Goal: Communication & Community: Answer question/provide support

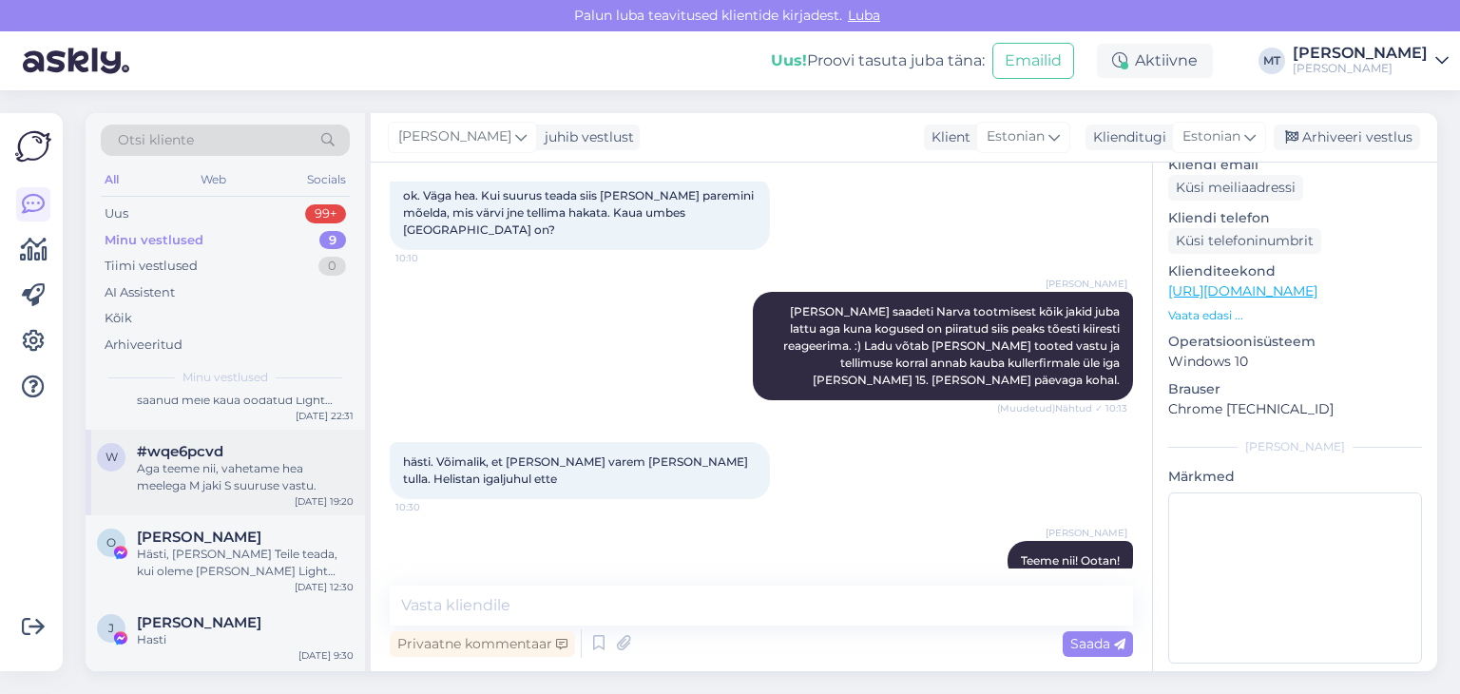
scroll to position [285, 0]
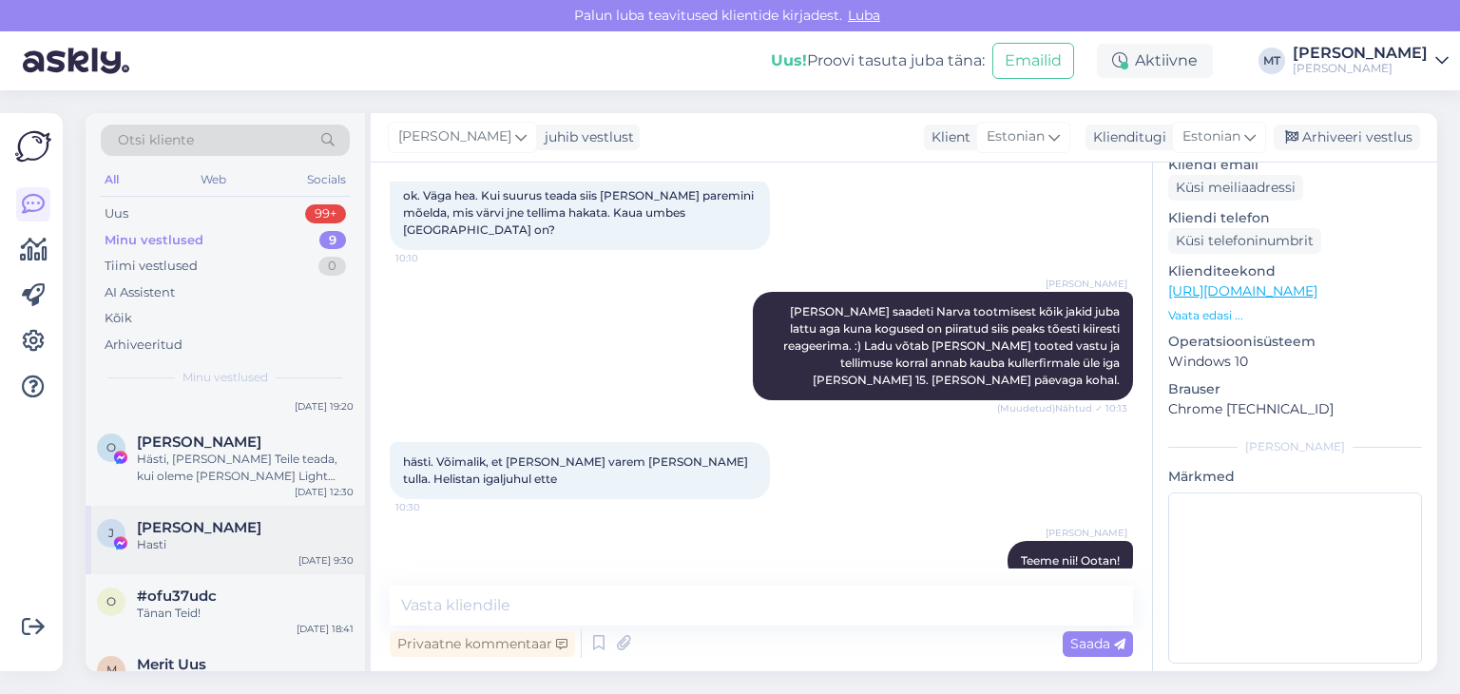
click at [172, 539] on div "Hasti" at bounding box center [245, 544] width 217 height 17
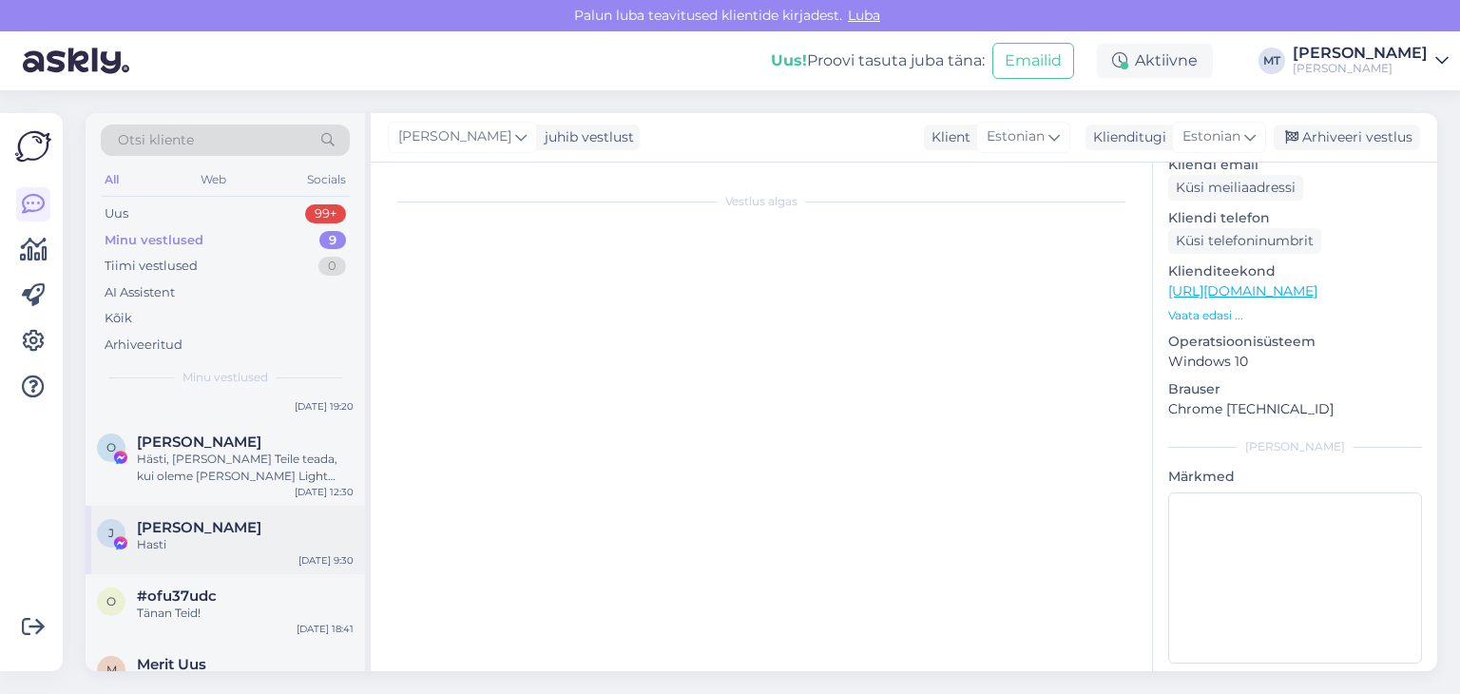
scroll to position [68, 0]
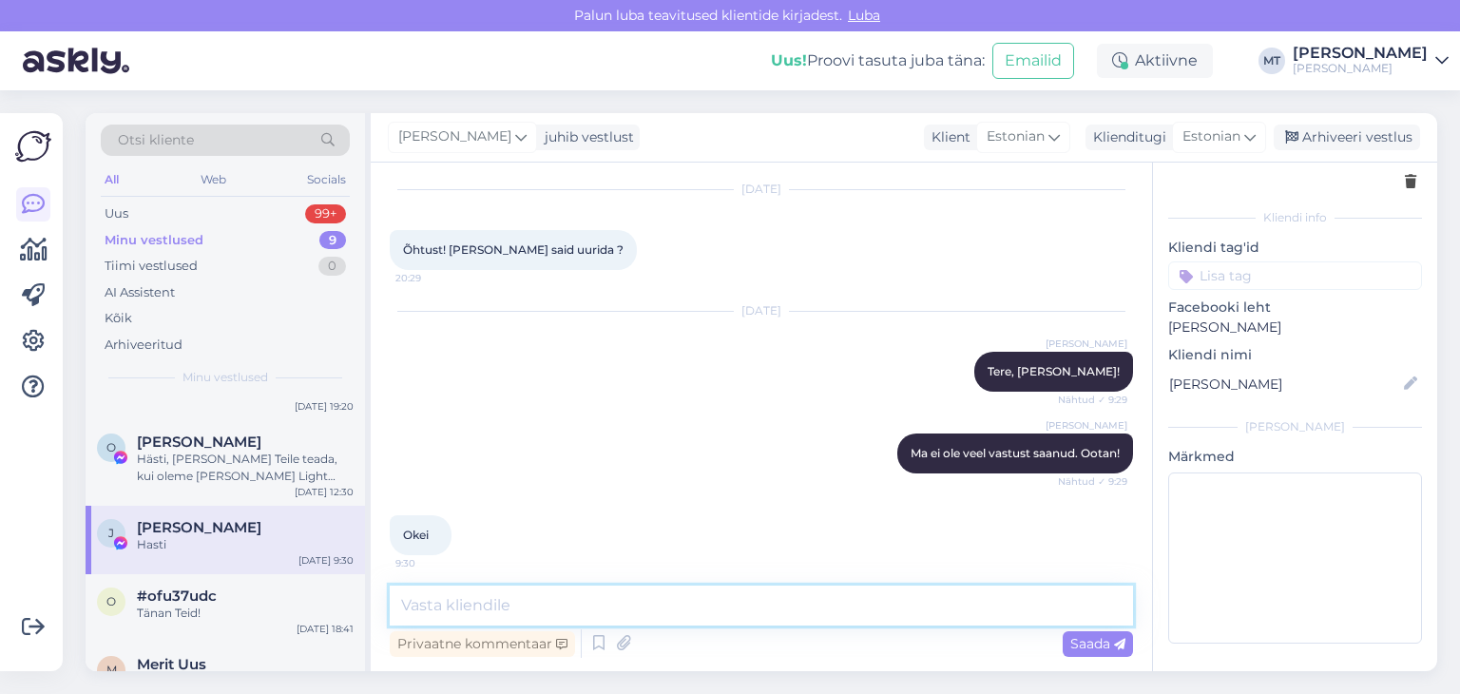
click at [430, 604] on textarea at bounding box center [761, 605] width 743 height 40
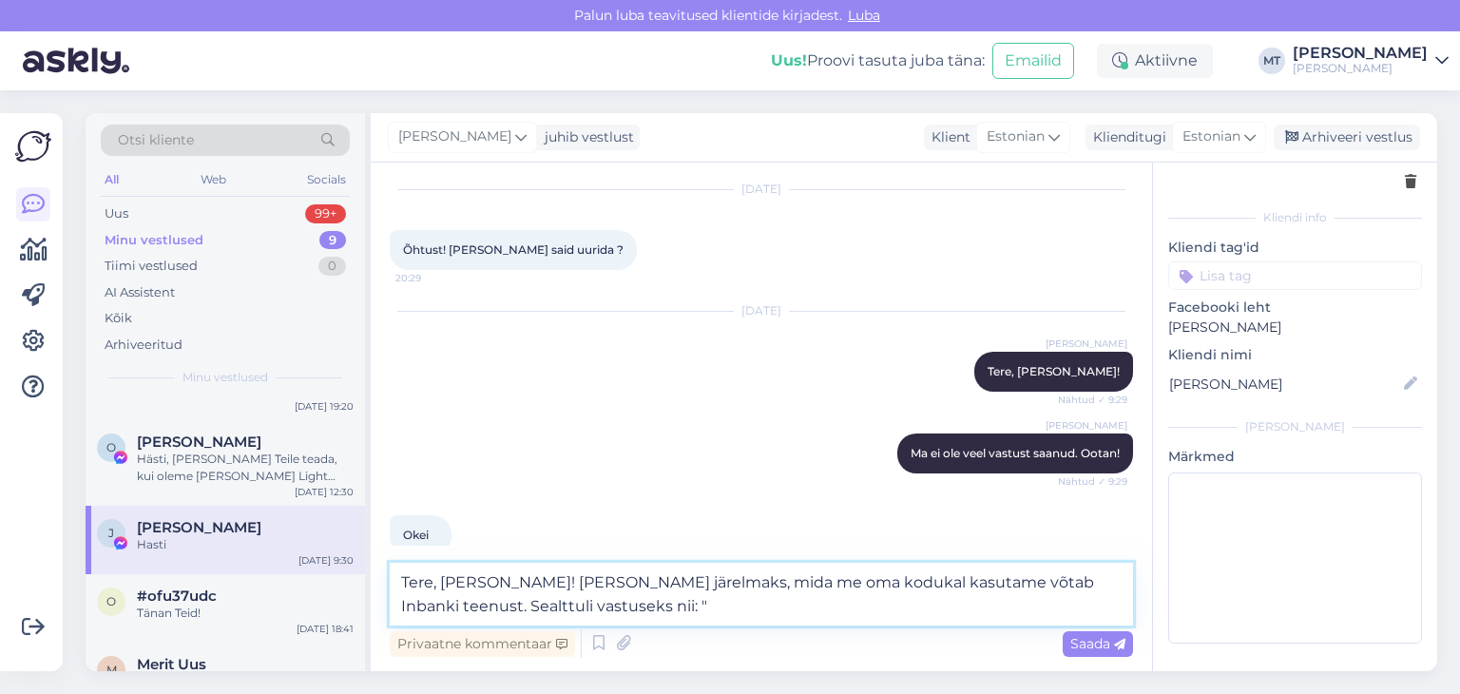
paste textarea "Lepinguperioodi muutmine on tasuline teenus, selleks peab klient ise pöörduma m…"
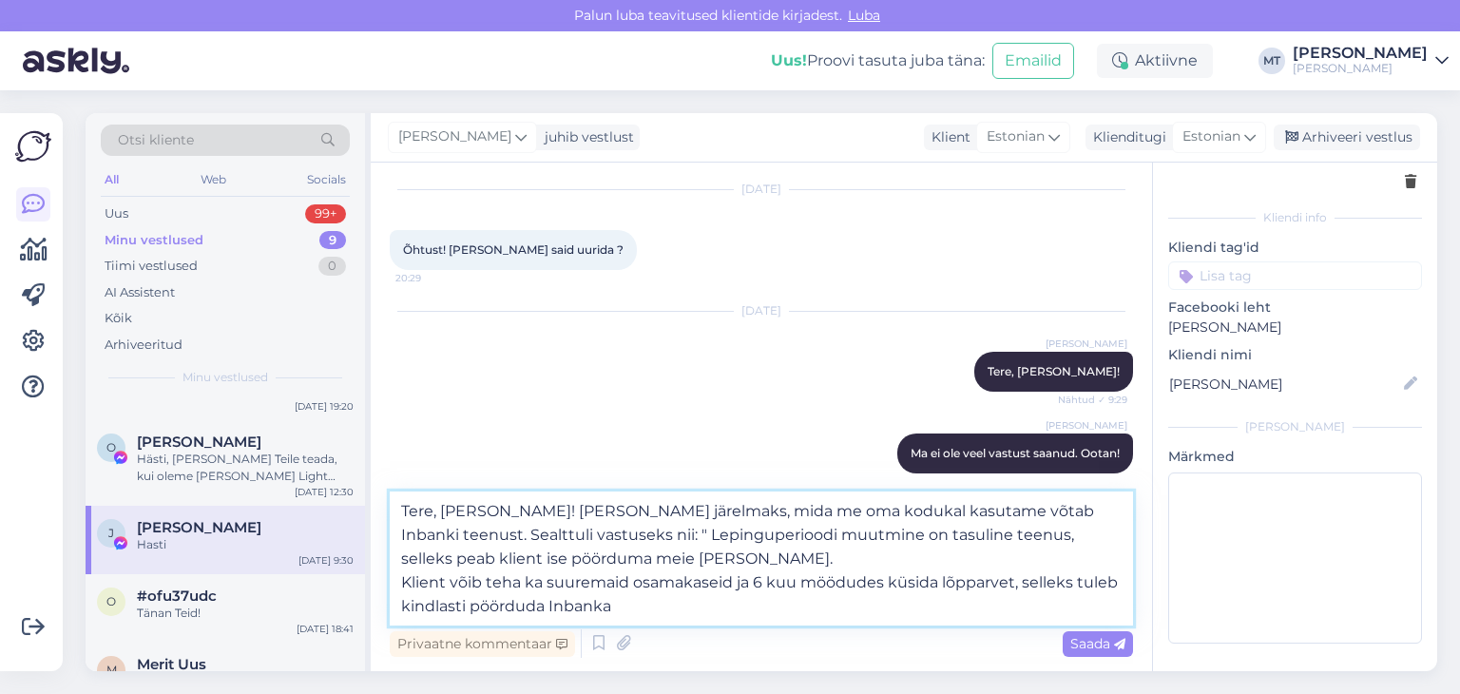
click at [708, 580] on textarea "Tere, [PERSON_NAME]! [PERSON_NAME] järelmaks, mida me oma kodukal kasutame võta…" at bounding box center [761, 558] width 743 height 134
click at [700, 583] on textarea "Tere, [PERSON_NAME]! [PERSON_NAME] järelmaks, mida me oma kodukal kasutame võta…" at bounding box center [761, 558] width 743 height 134
click at [437, 534] on textarea "Tere, [PERSON_NAME]! [PERSON_NAME] järelmaks, mida me oma kodukal kasutame võta…" at bounding box center [761, 558] width 743 height 134
click at [611, 602] on textarea "Tere, [PERSON_NAME]! [PERSON_NAME] järelmaks, mida me oma kodukal kasutame võta…" at bounding box center [761, 558] width 743 height 134
type textarea "Tere, [PERSON_NAME]! [PERSON_NAME] järelmaks, mida me oma kodukal kasutame võta…"
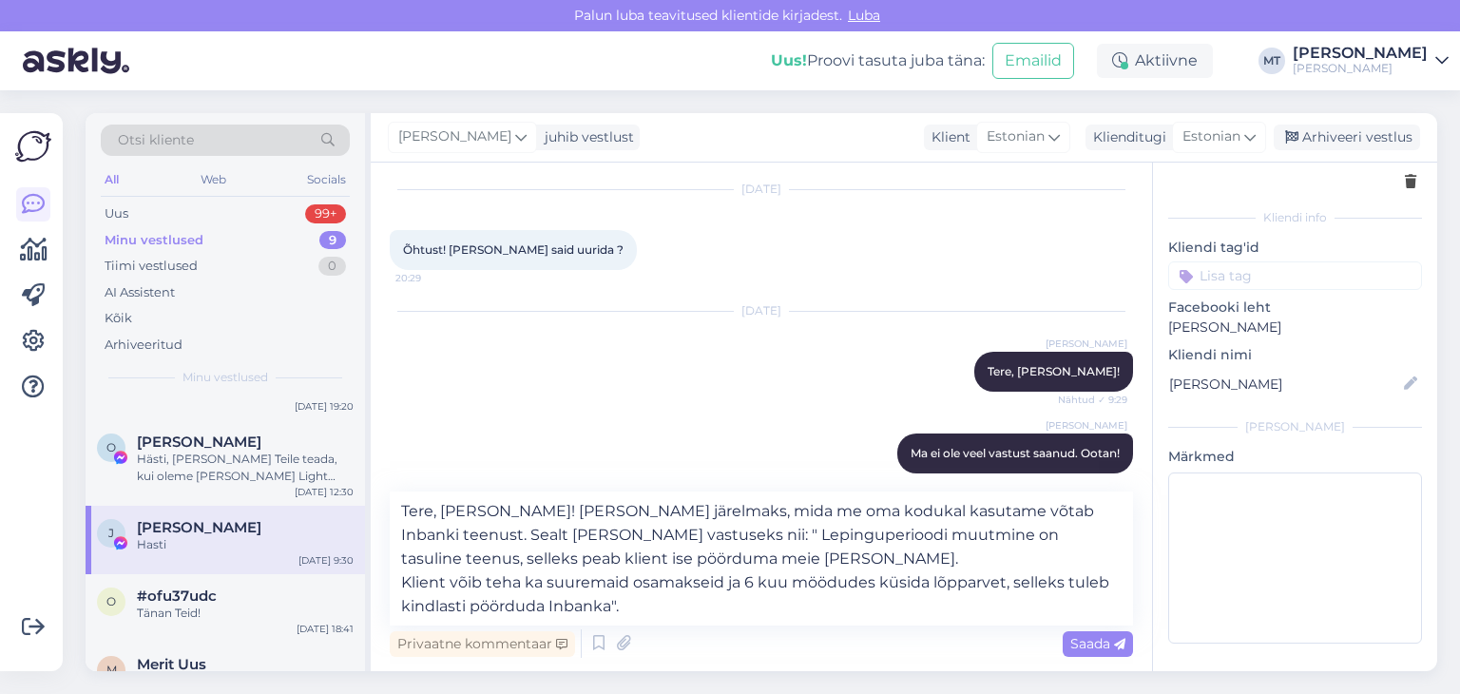
click at [1094, 648] on span "Saada" at bounding box center [1097, 643] width 55 height 17
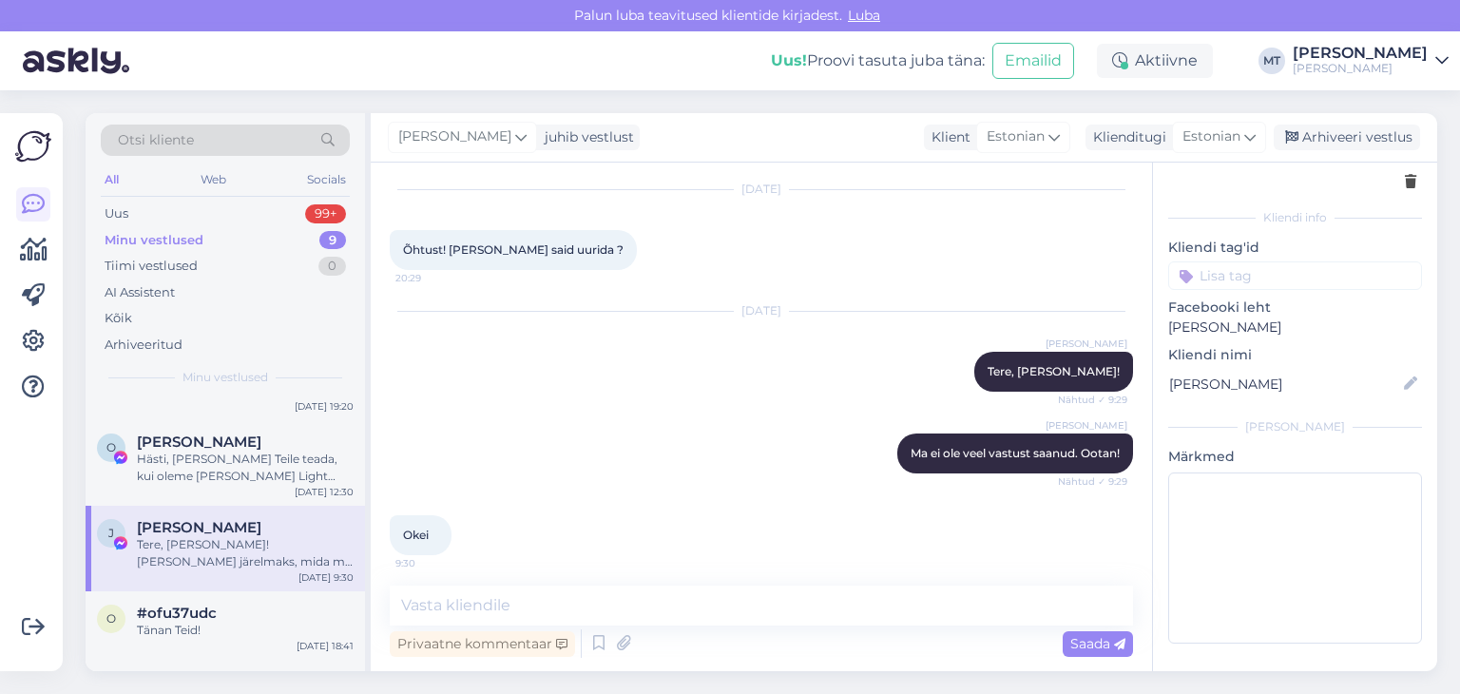
scroll to position [9893, 0]
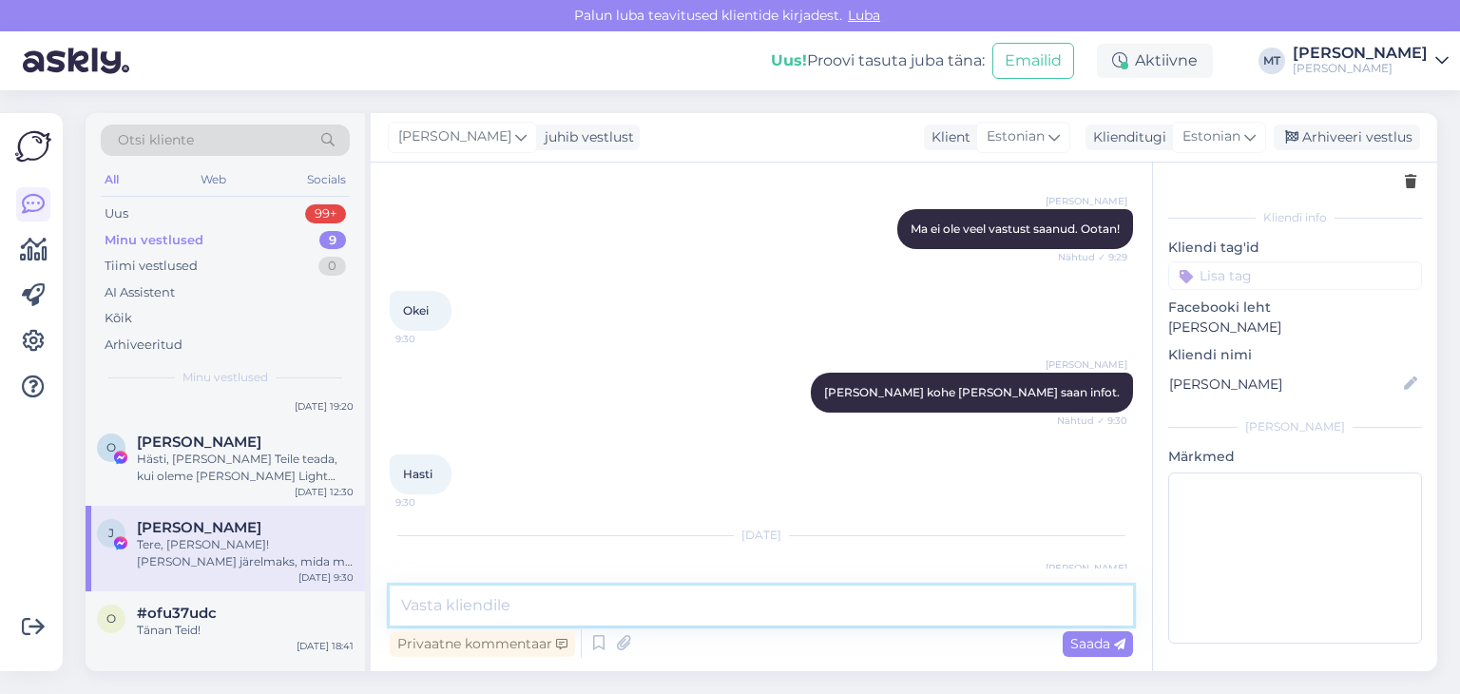
click at [441, 592] on textarea at bounding box center [761, 605] width 743 height 40
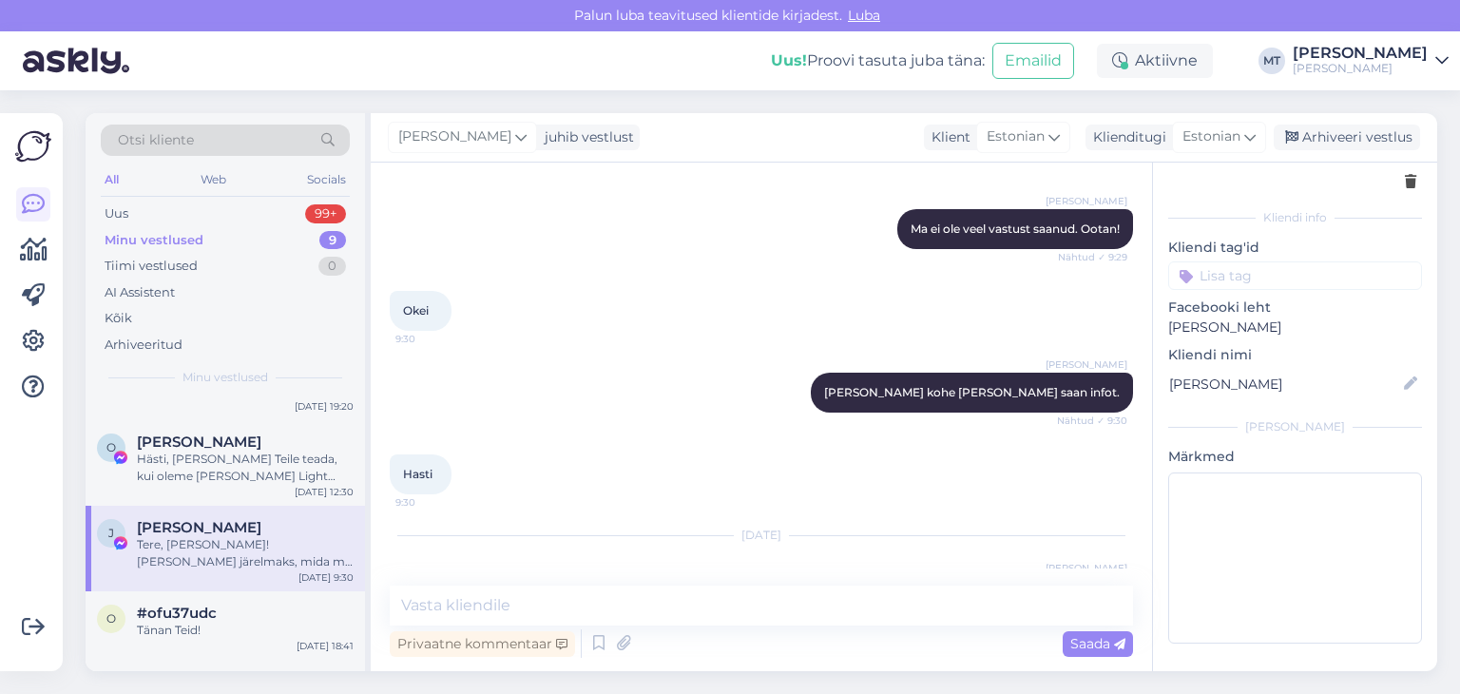
click at [142, 143] on span "Otsi kliente" at bounding box center [156, 140] width 76 height 20
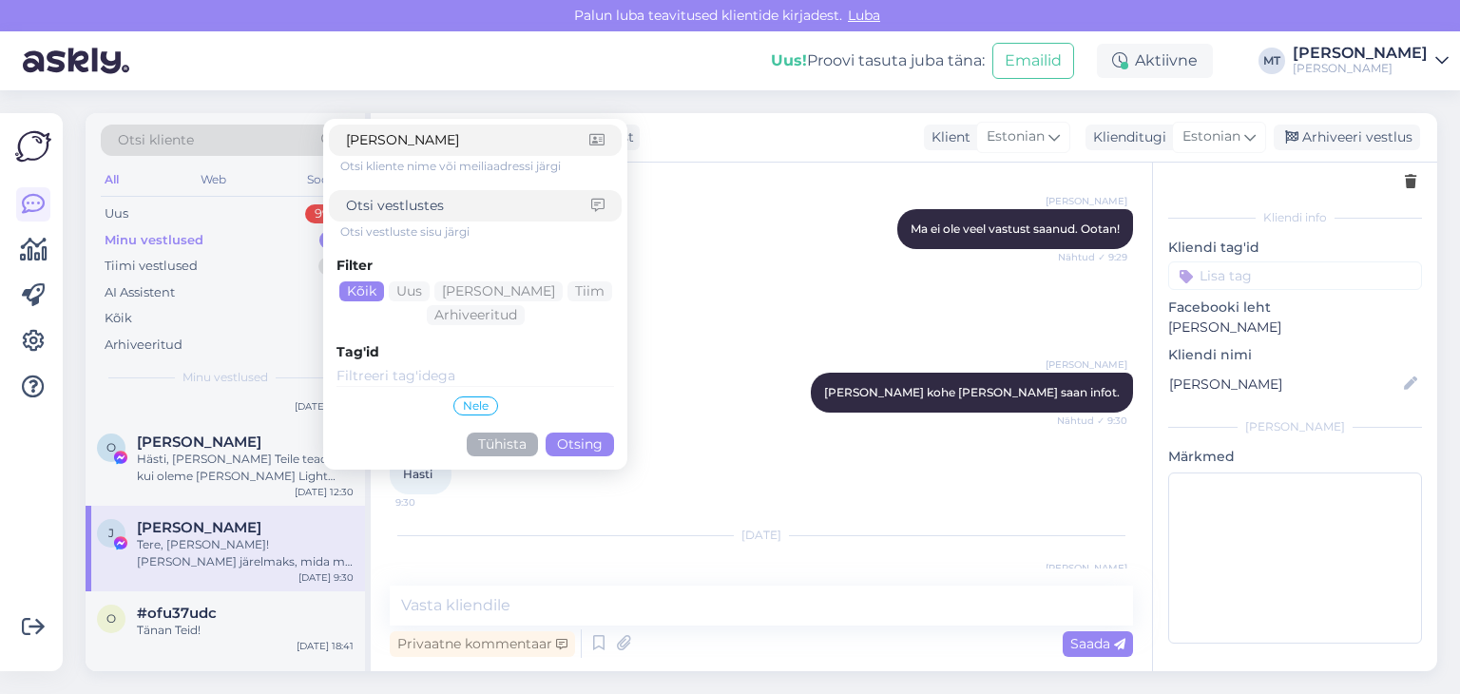
type input "[PERSON_NAME]"
click at [581, 451] on button "Otsing" at bounding box center [579, 444] width 68 height 24
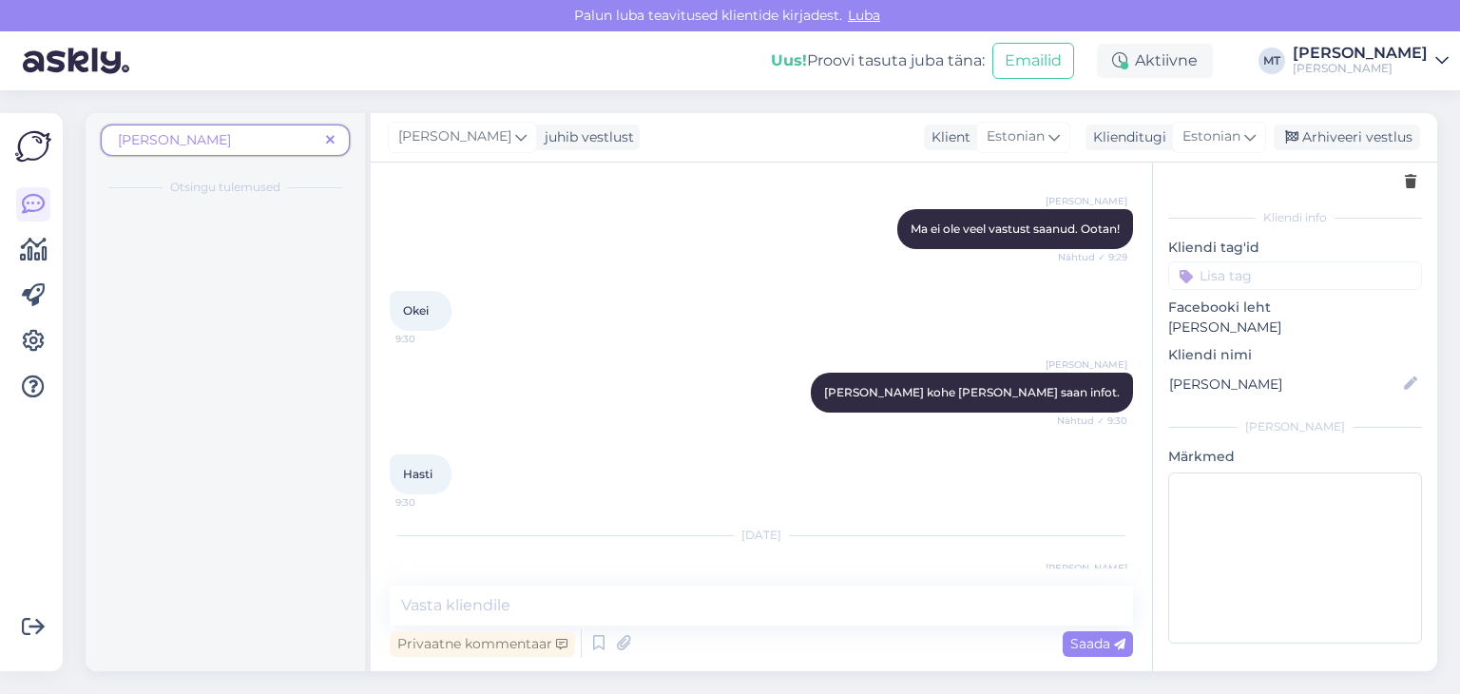
scroll to position [0, 0]
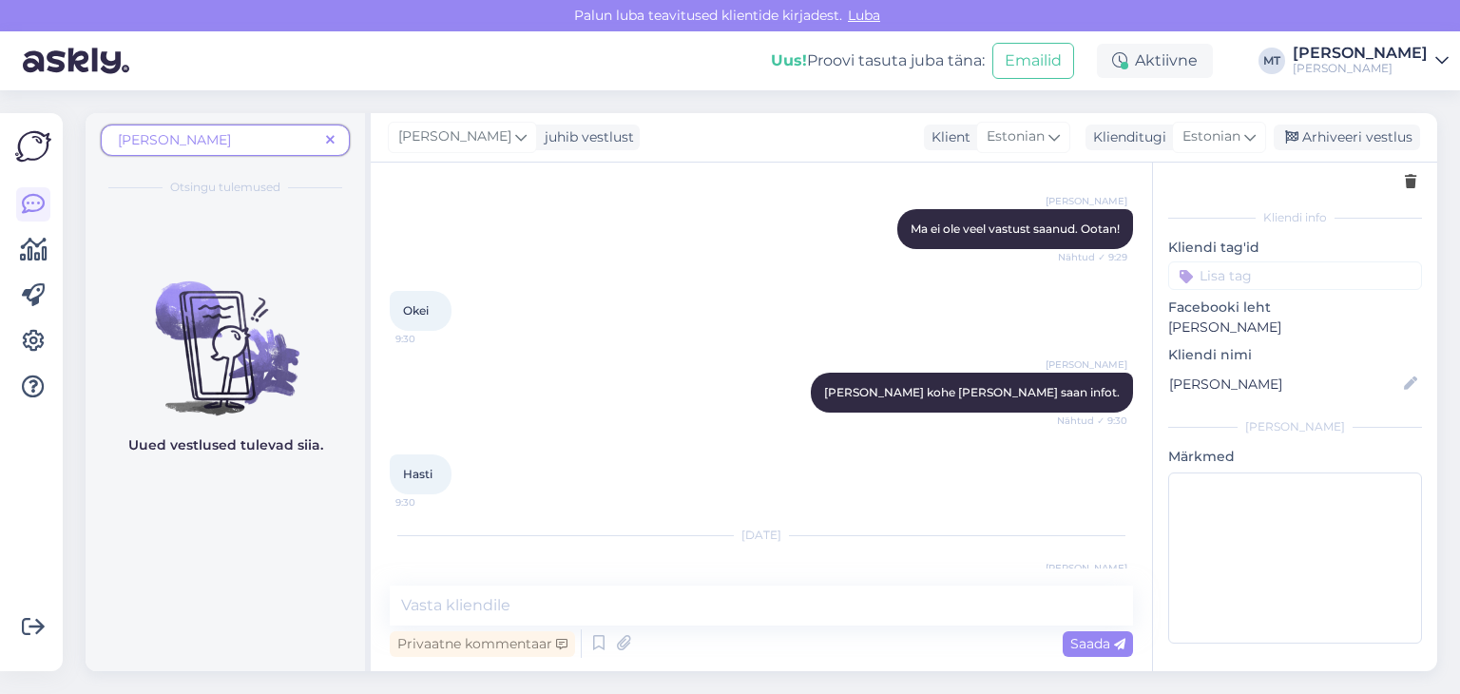
click at [332, 136] on icon at bounding box center [330, 140] width 9 height 13
